Goal: Task Accomplishment & Management: Complete application form

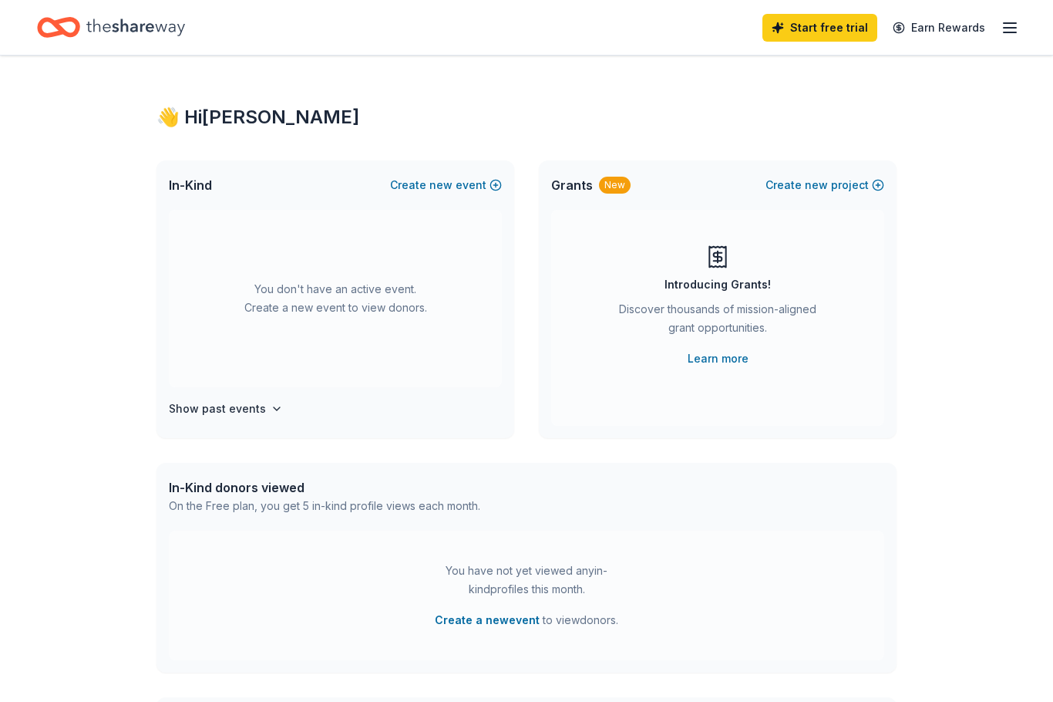
click at [837, 8] on div "Start free trial Earn Rewards" at bounding box center [526, 27] width 1053 height 55
click at [841, 29] on link "Start free trial" at bounding box center [820, 28] width 115 height 28
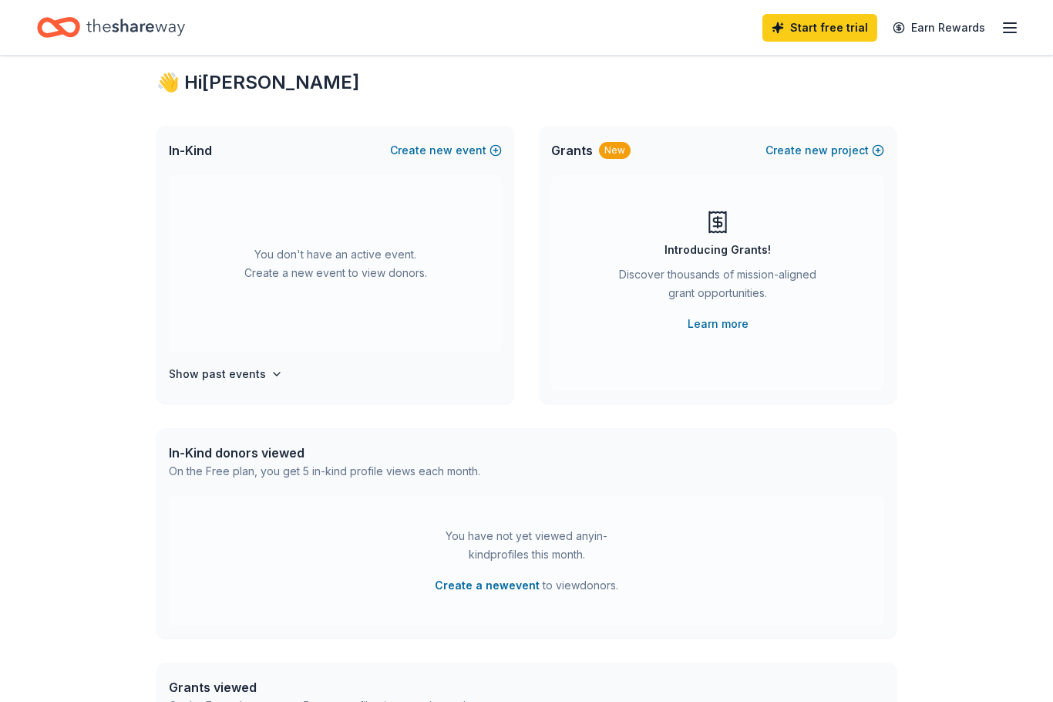
click at [1018, 32] on icon "button" at bounding box center [1010, 28] width 19 height 19
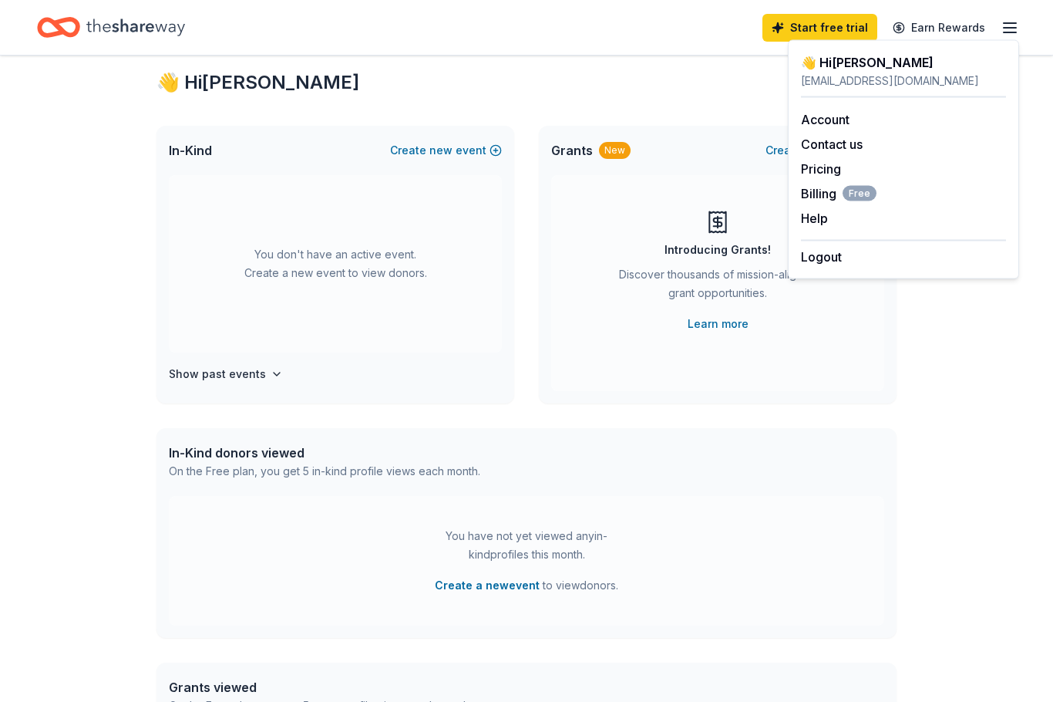
click at [68, 242] on div "👋 Hi Dave In-Kind Create new event You don't have an active event. Create a new…" at bounding box center [526, 471] width 1053 height 901
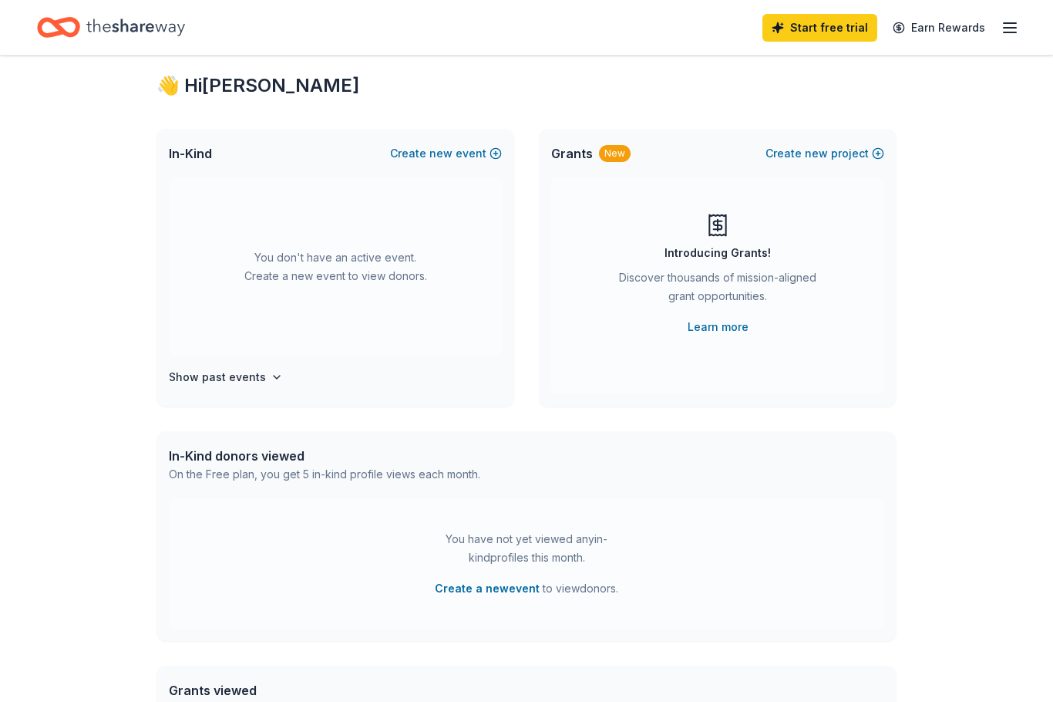
scroll to position [0, 0]
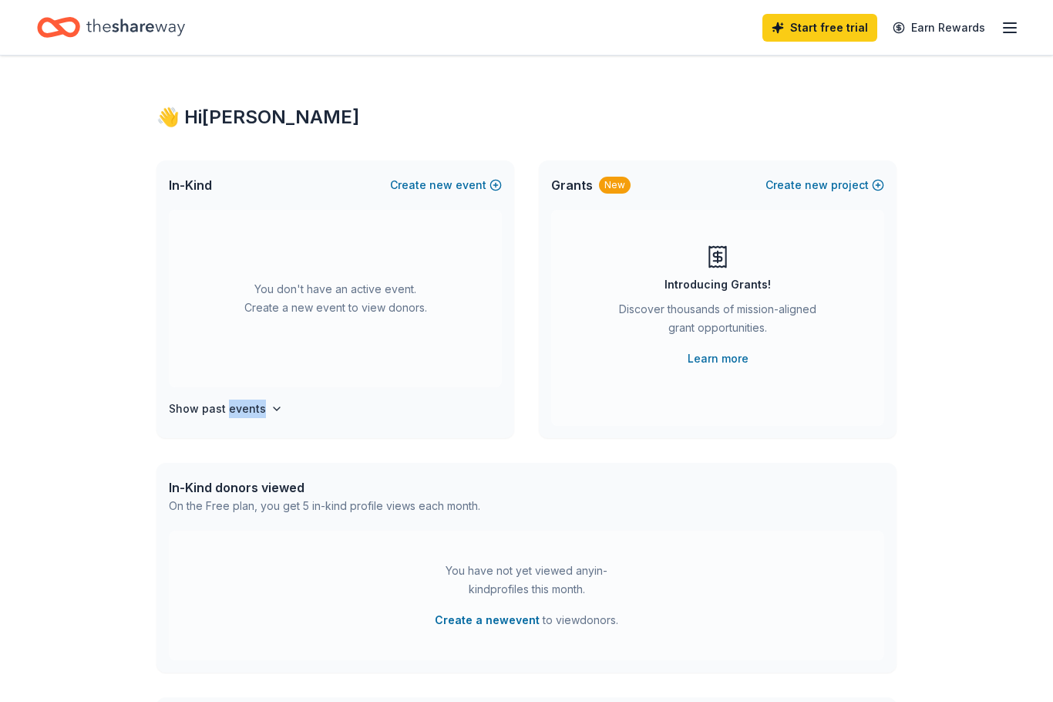
click at [42, 507] on div "👋 Hi Dave In-Kind Create new event You don't have an active event. Create a new…" at bounding box center [526, 506] width 1053 height 901
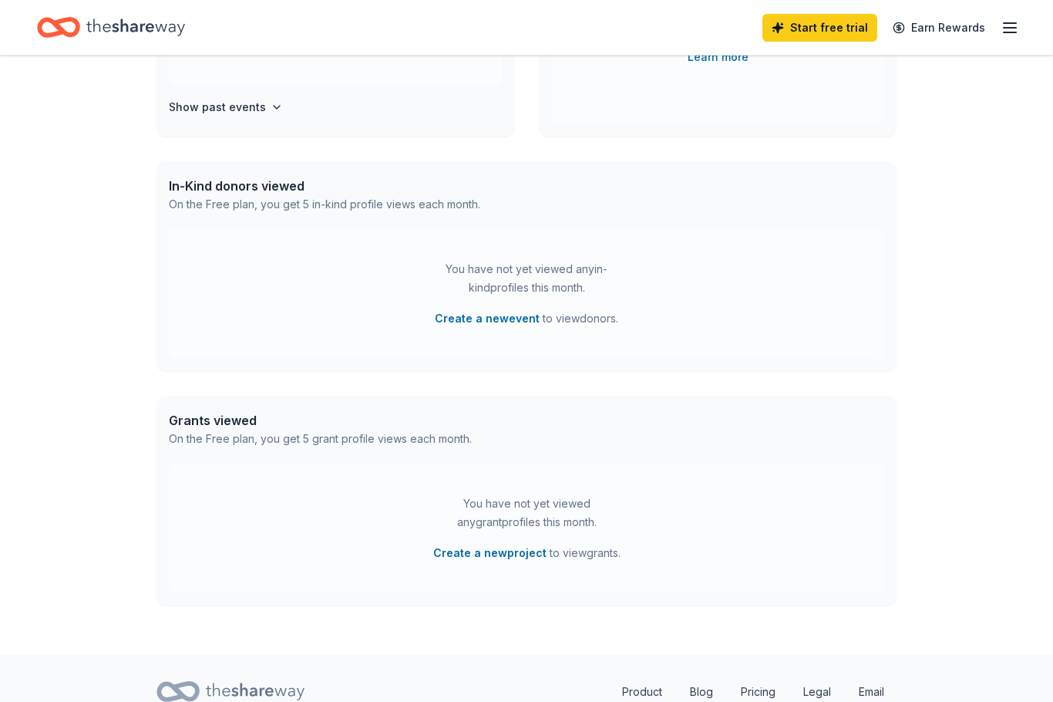
scroll to position [312, 0]
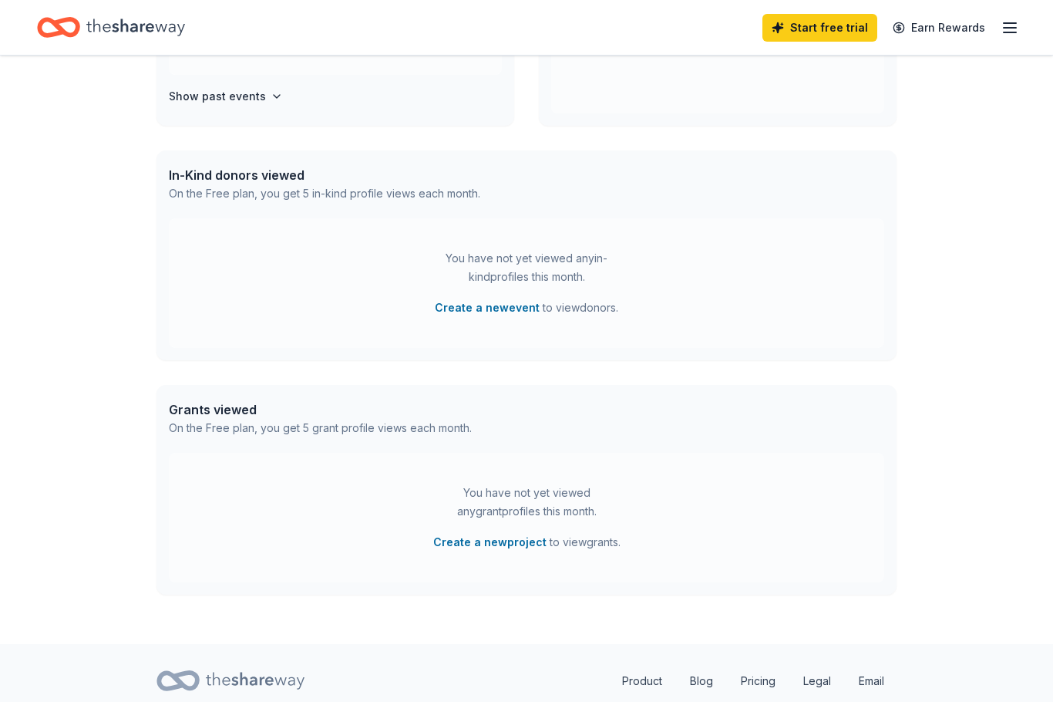
click at [501, 543] on button "Create a new project" at bounding box center [489, 542] width 113 height 19
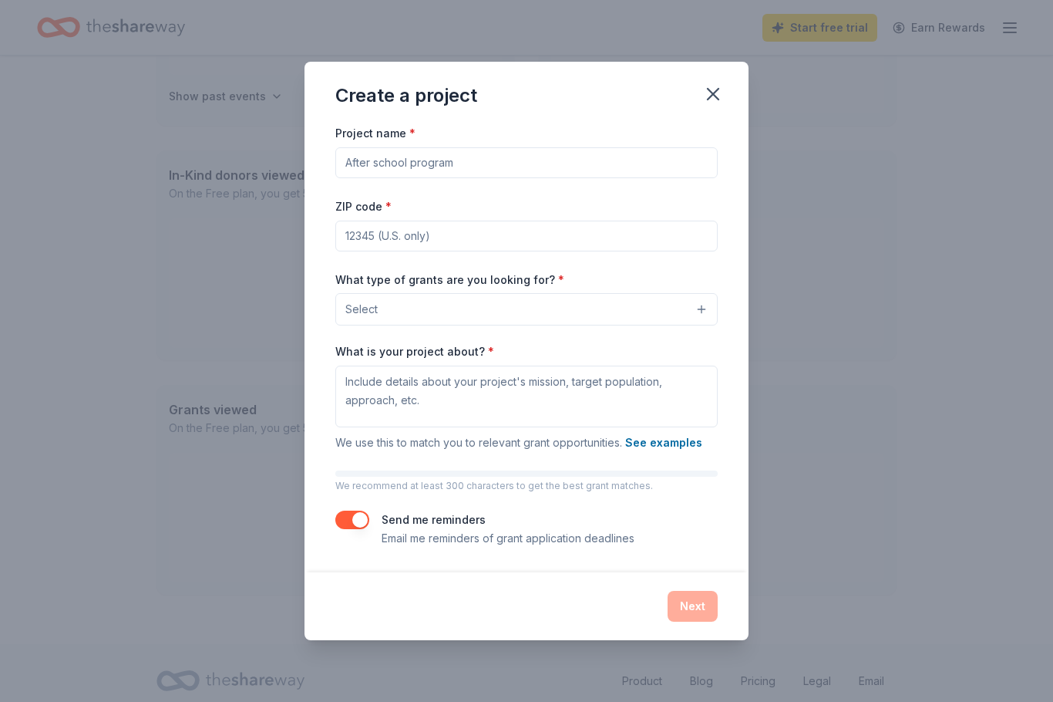
click at [368, 178] on input "Project name *" at bounding box center [526, 162] width 383 height 31
type input "For the Cure"
click at [386, 251] on input "ZIP code *" at bounding box center [526, 236] width 383 height 31
type input "34293"
click at [434, 325] on button "Select" at bounding box center [526, 309] width 383 height 32
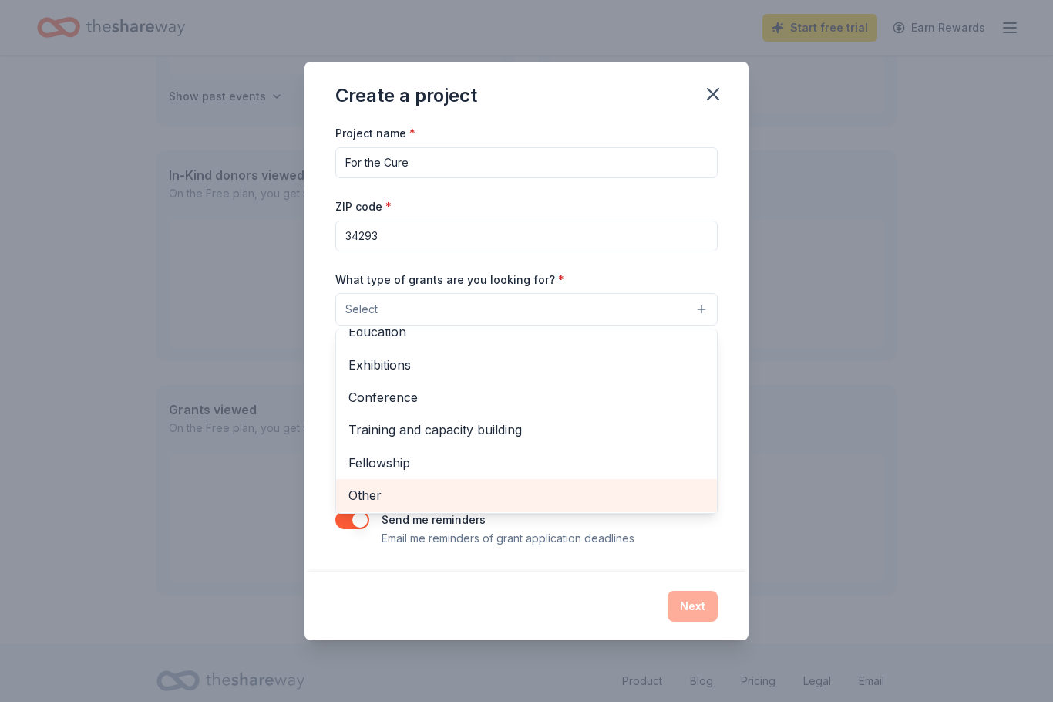
scroll to position [179, 0]
click at [376, 507] on span "Other" at bounding box center [527, 497] width 356 height 20
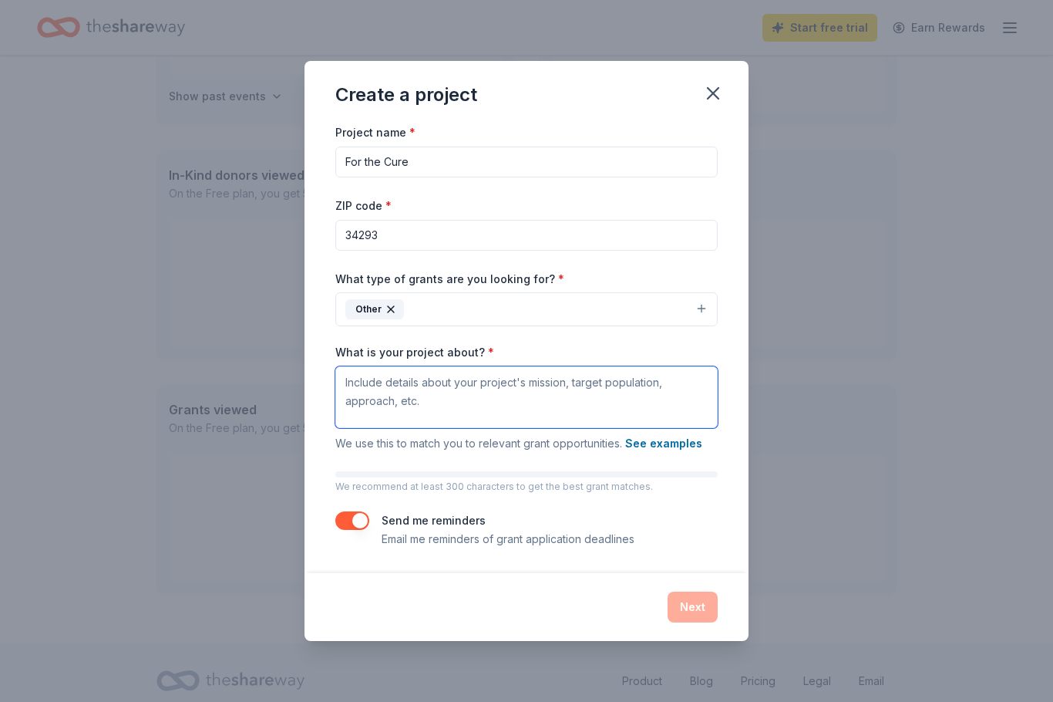
click at [379, 426] on textarea "What is your project about? *" at bounding box center [526, 397] width 383 height 62
type textarea "Charity dinner for American Cancer Society"
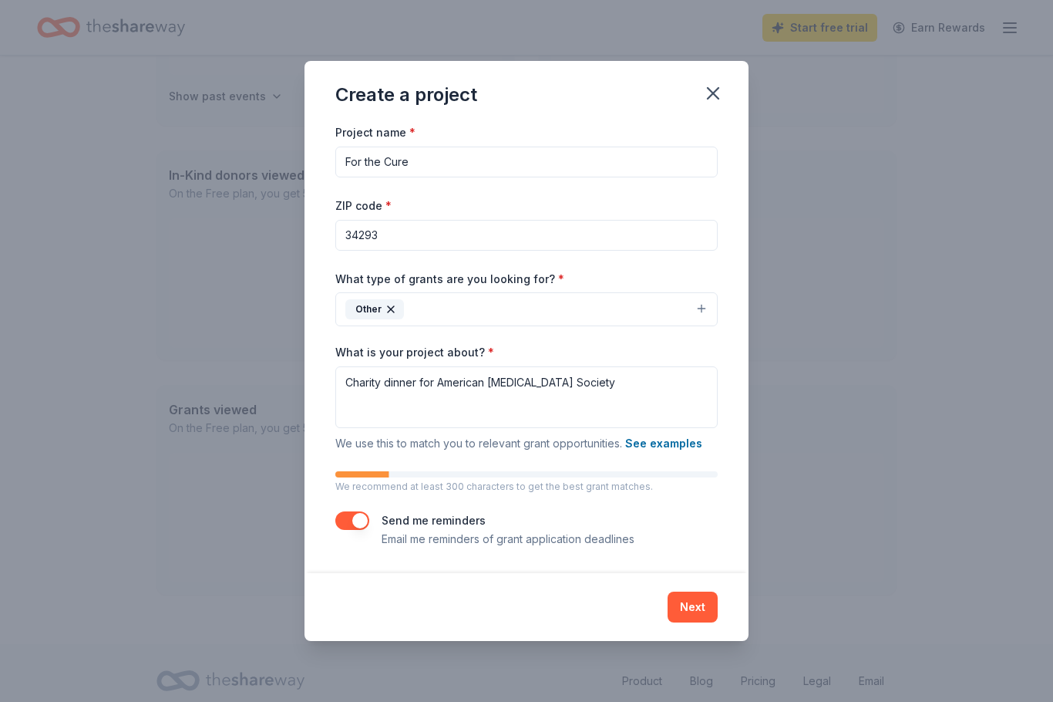
click at [696, 622] on button "Next" at bounding box center [693, 607] width 50 height 31
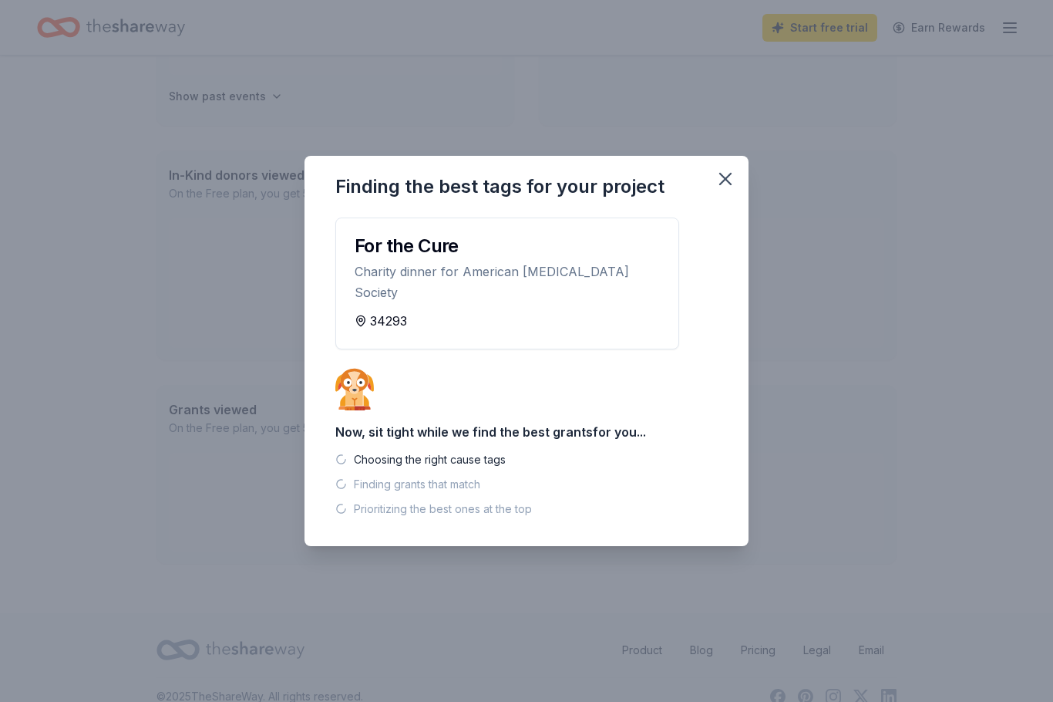
scroll to position [281, 0]
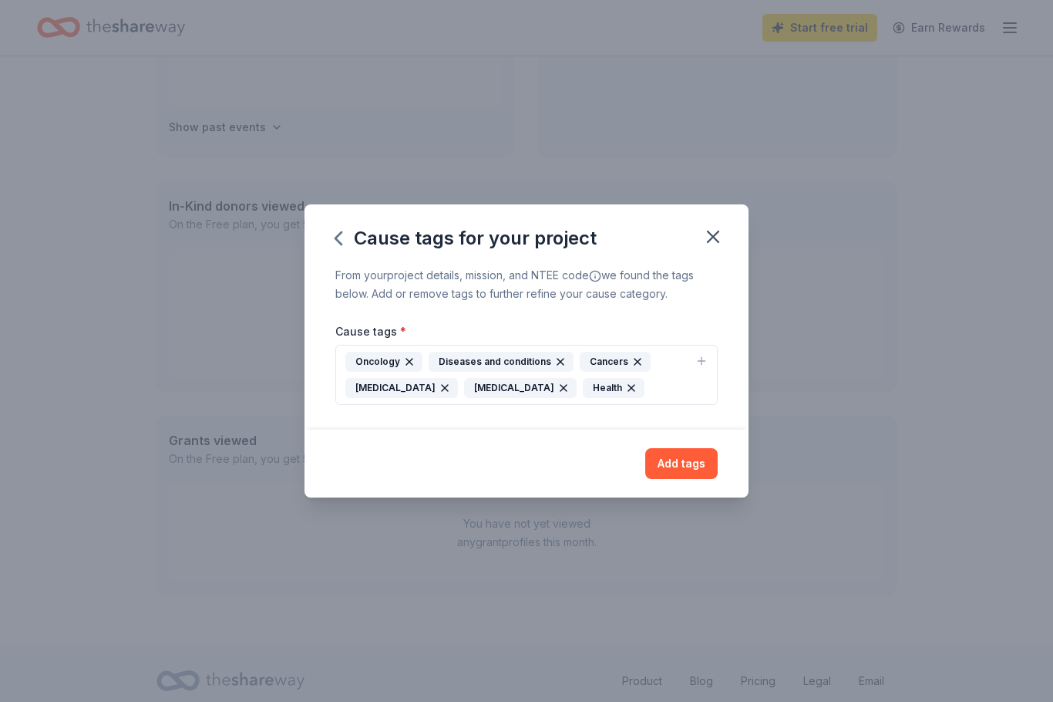
click at [687, 479] on button "Add tags" at bounding box center [682, 463] width 72 height 31
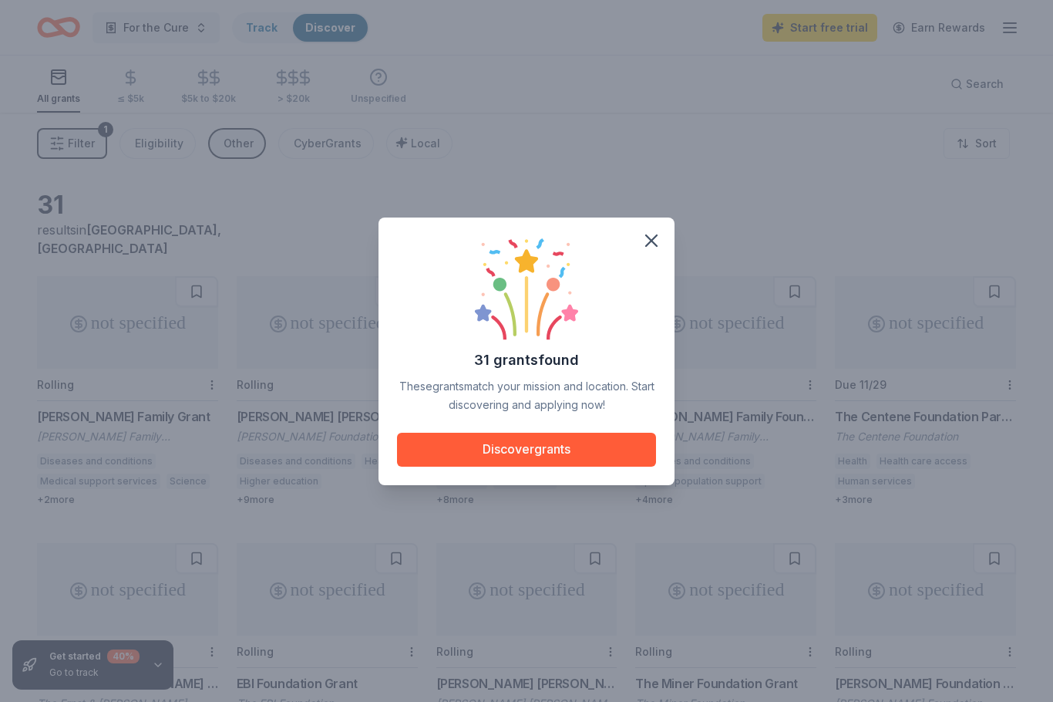
click at [557, 465] on button "Discover grants" at bounding box center [526, 450] width 259 height 34
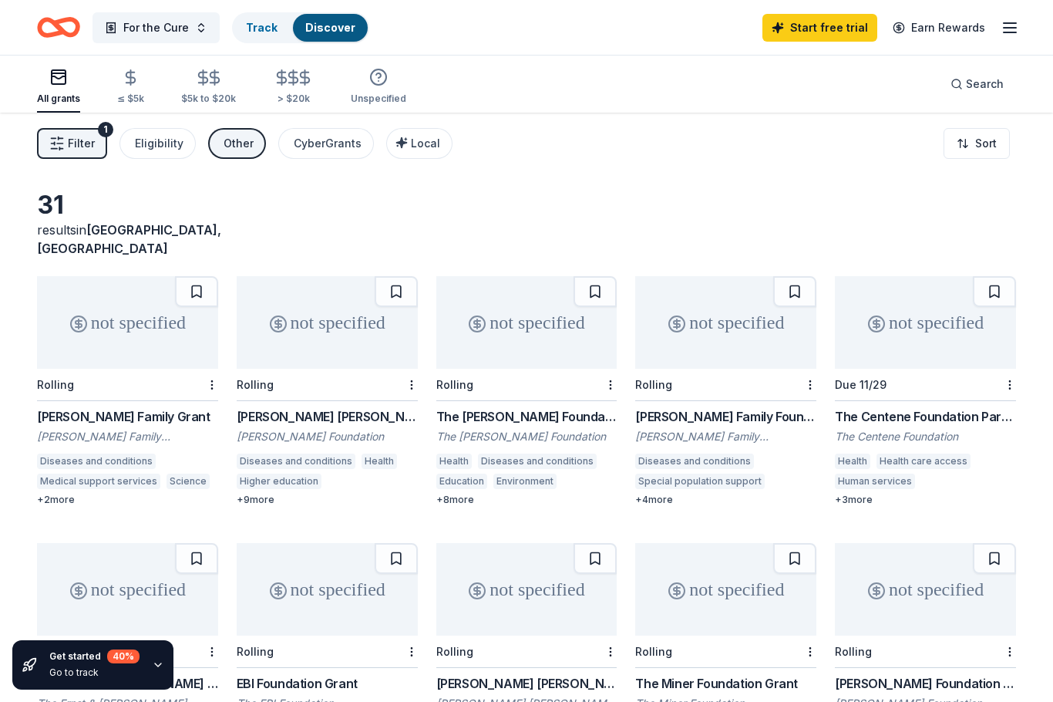
click at [979, 86] on span "Search" at bounding box center [985, 84] width 38 height 19
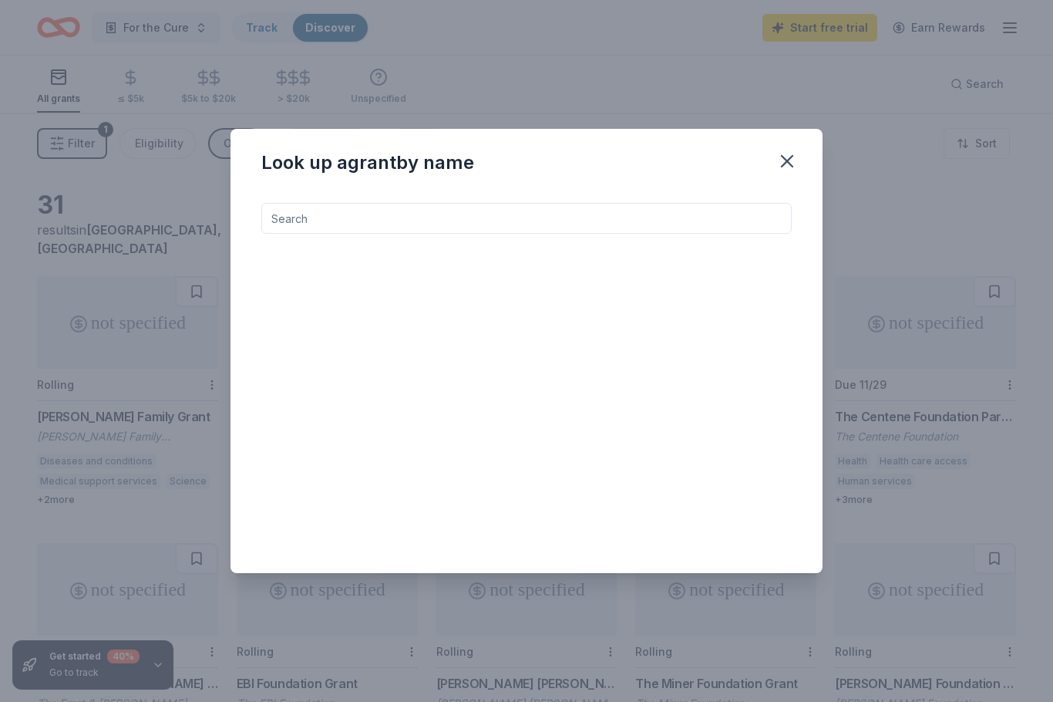
click at [299, 216] on input at bounding box center [526, 218] width 531 height 31
type input "The cottages at Napa Valley"
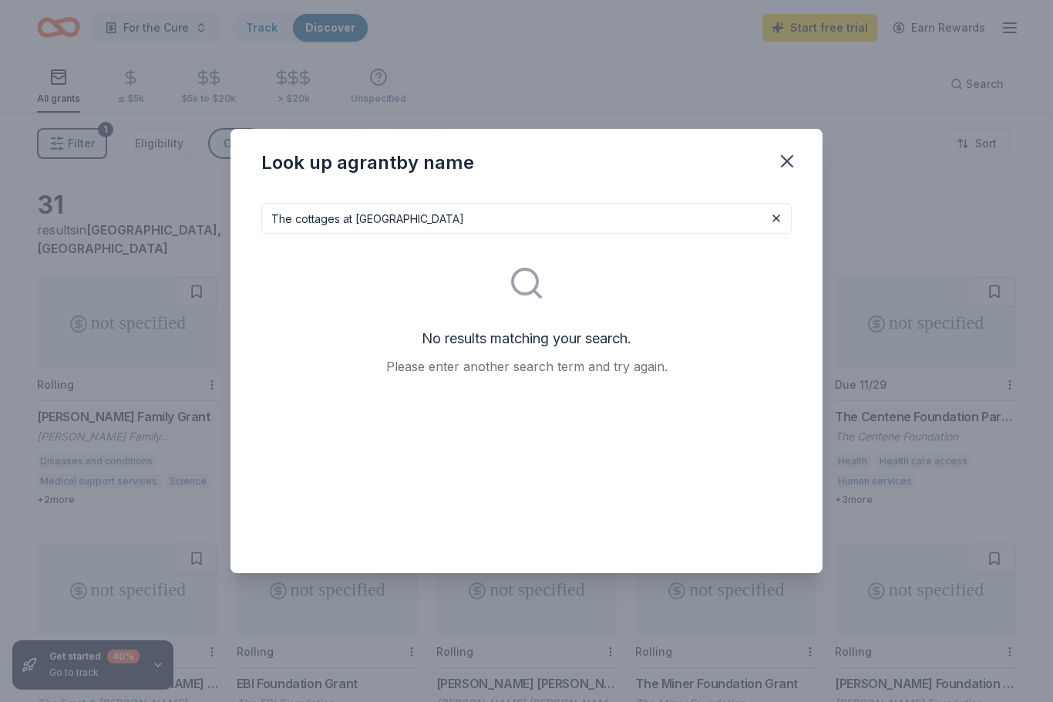
click at [792, 157] on icon "button" at bounding box center [787, 161] width 11 height 11
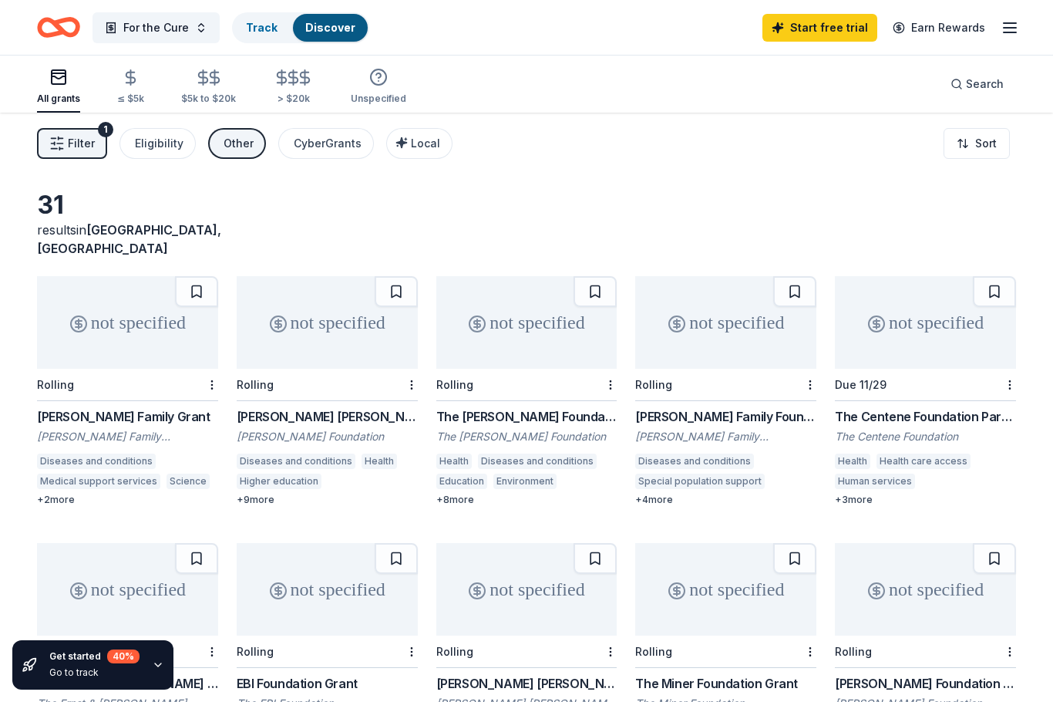
click at [316, 33] on link "Discover" at bounding box center [330, 27] width 50 height 13
click at [342, 21] on link "Discover" at bounding box center [330, 27] width 50 height 13
click at [339, 18] on div "Discover" at bounding box center [330, 28] width 75 height 28
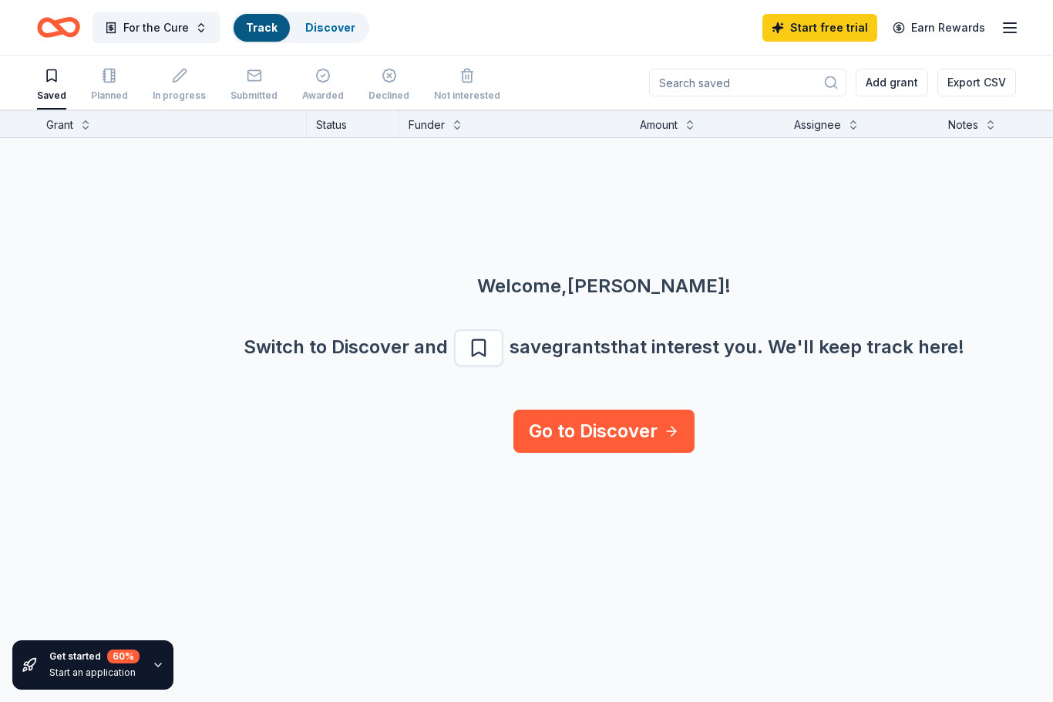
click at [1012, 29] on icon "button" at bounding box center [1010, 28] width 19 height 19
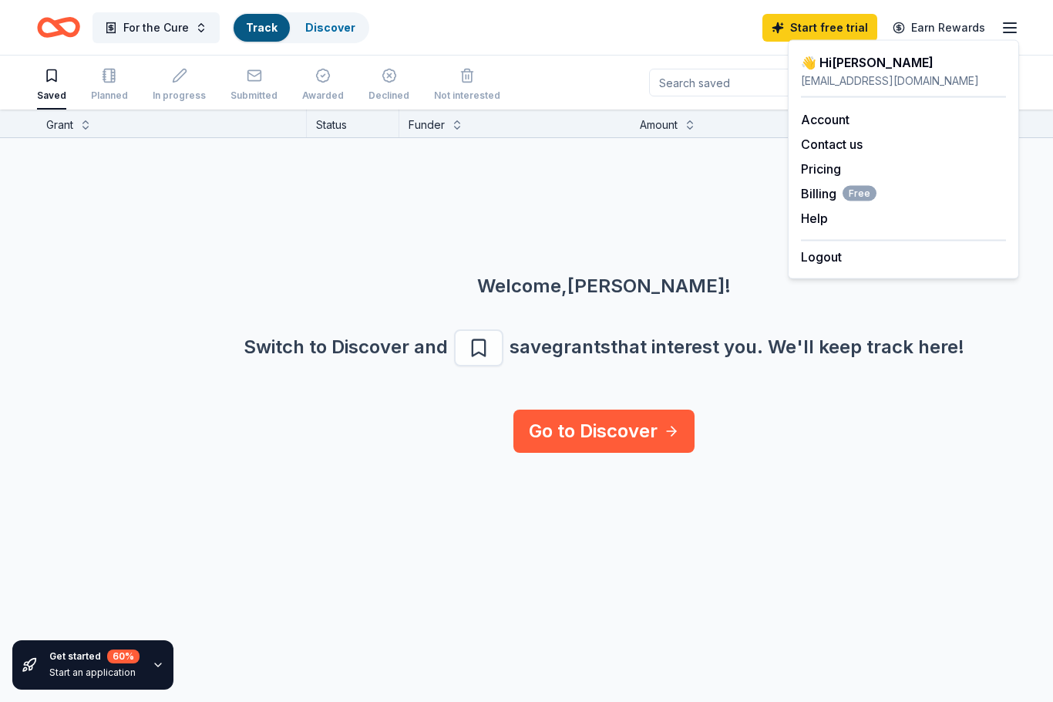
click at [831, 119] on link "Account" at bounding box center [825, 119] width 49 height 15
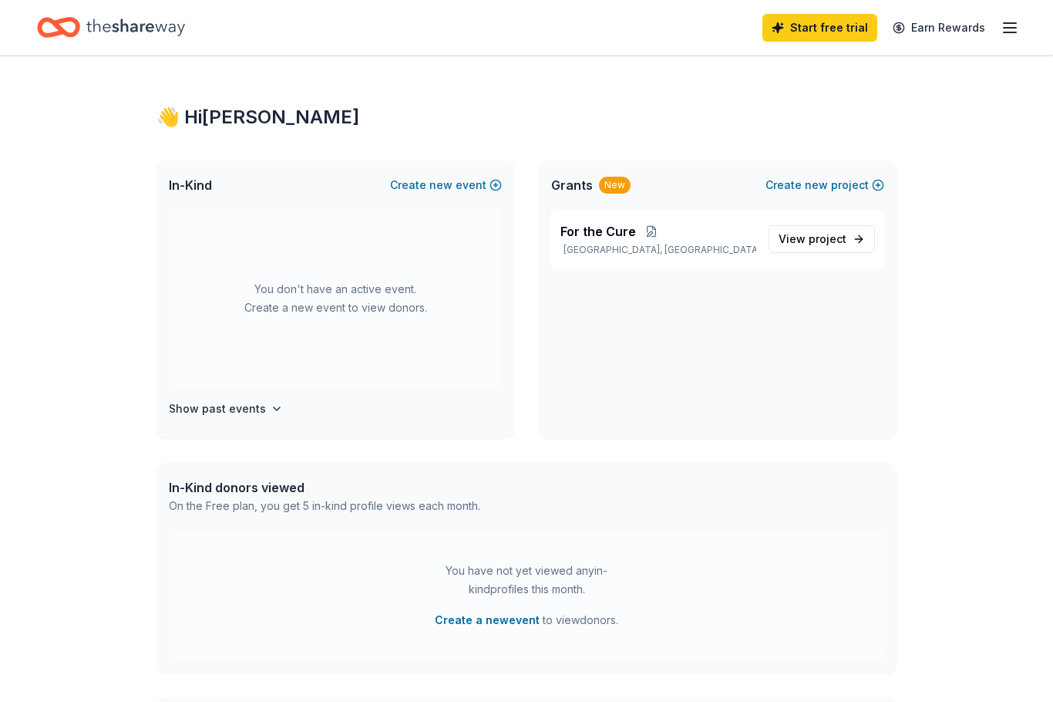
scroll to position [335, 0]
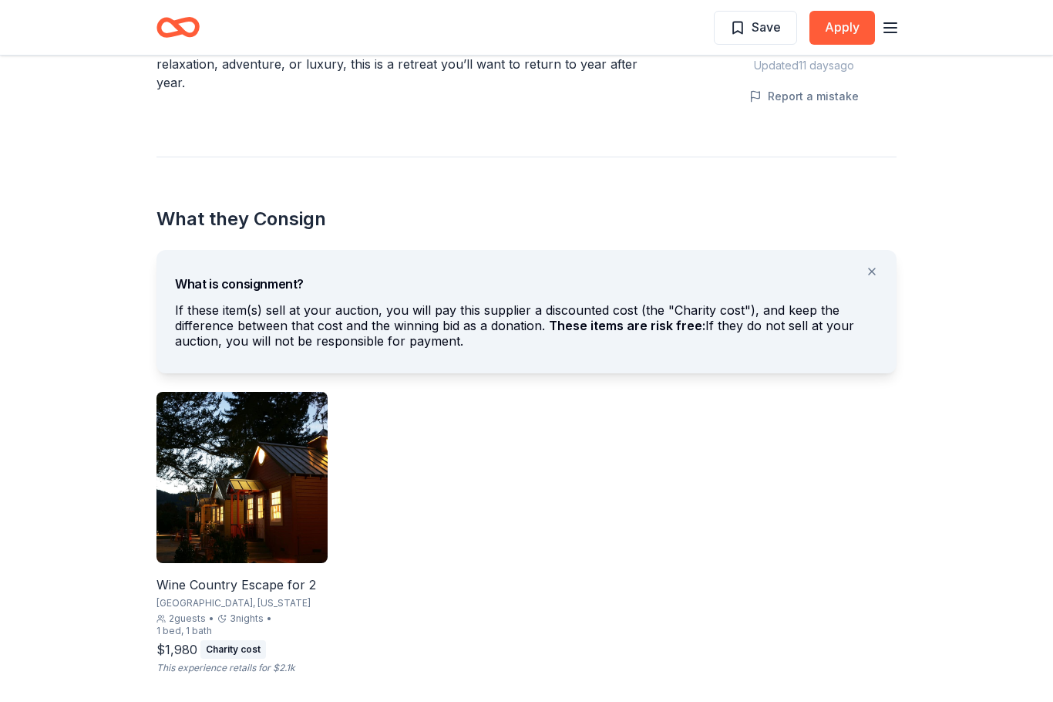
scroll to position [667, 0]
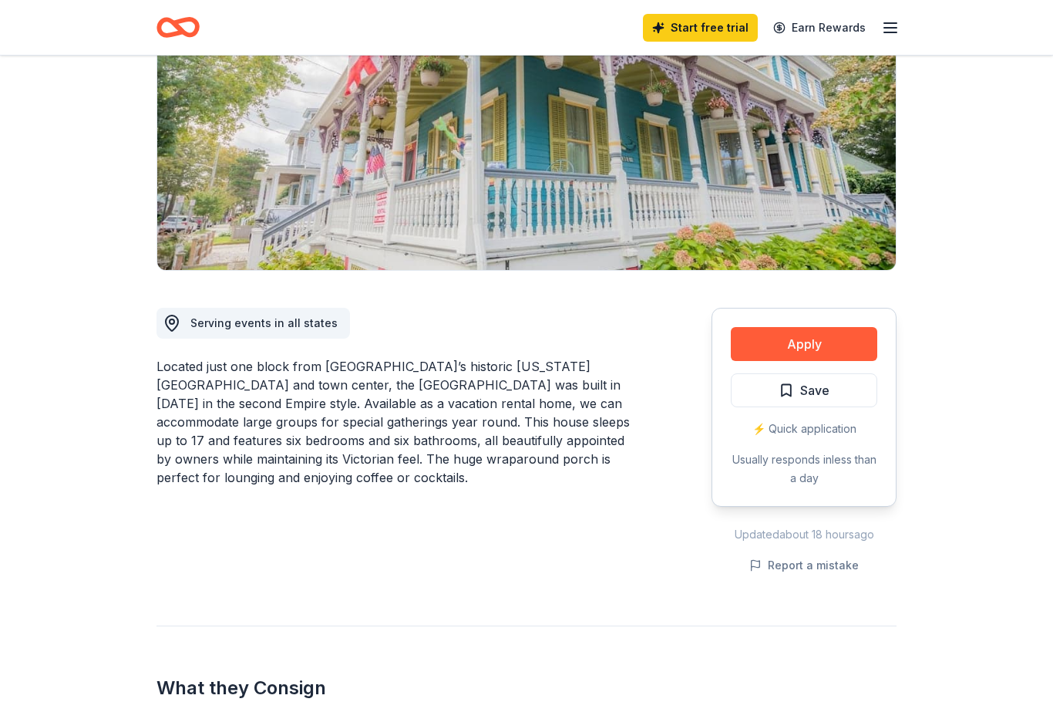
scroll to position [197, 0]
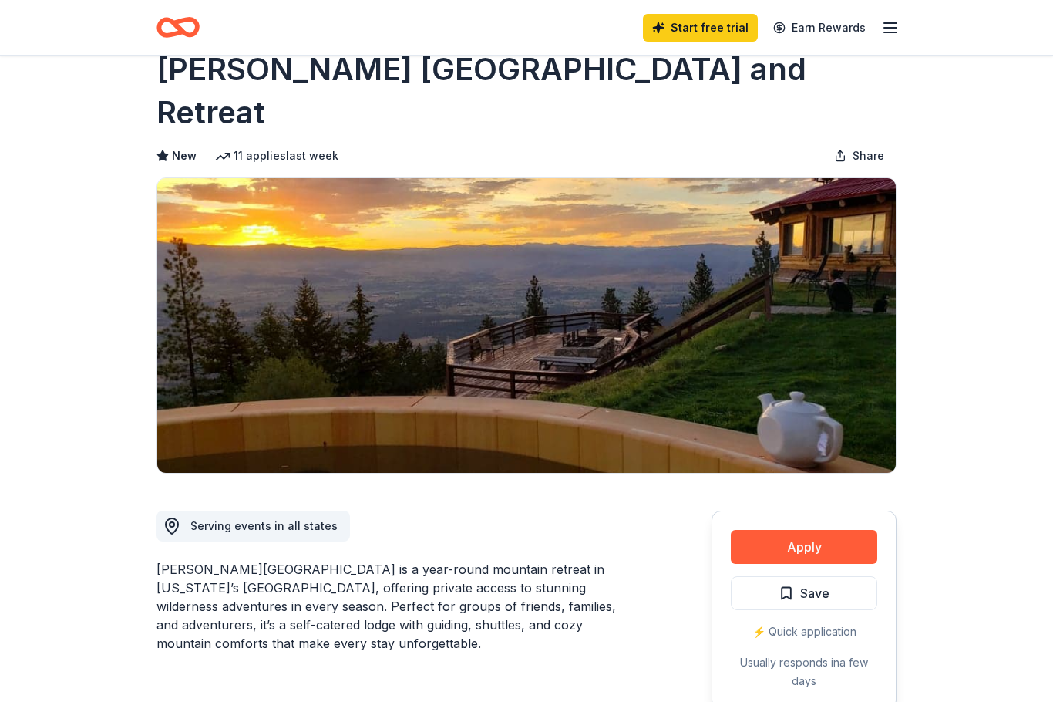
scroll to position [23, 0]
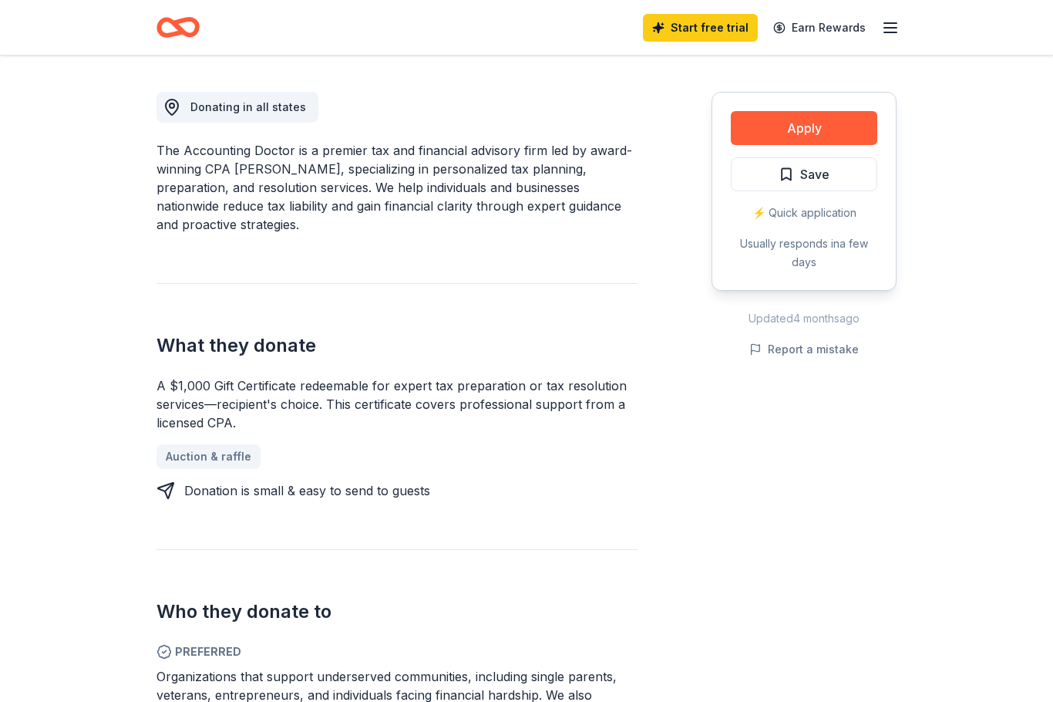
scroll to position [415, 0]
